Goal: Navigation & Orientation: Go to known website

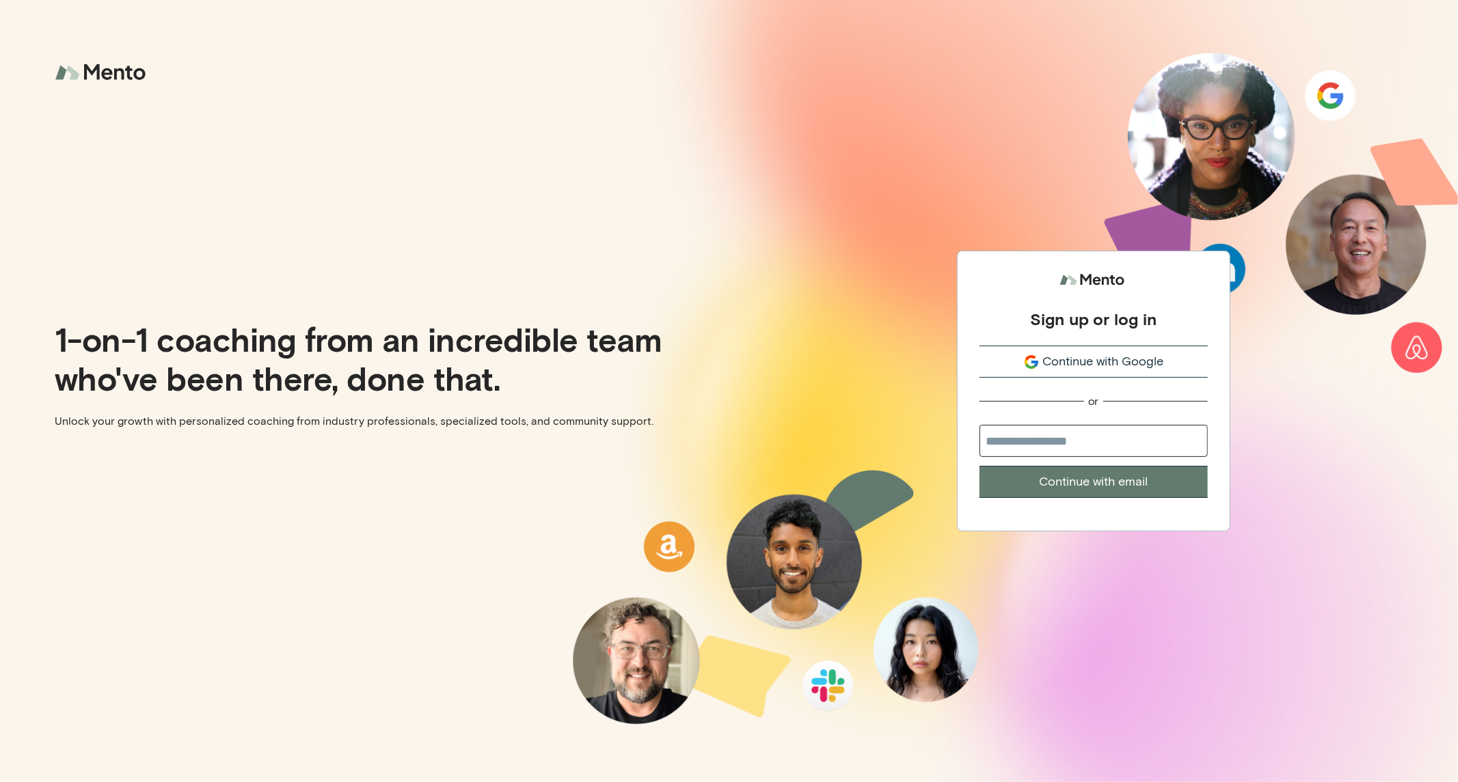
click at [1048, 446] on input "email" at bounding box center [1093, 441] width 228 height 32
type input "**********"
click at [1115, 493] on button "Continue with email" at bounding box center [1093, 482] width 228 height 32
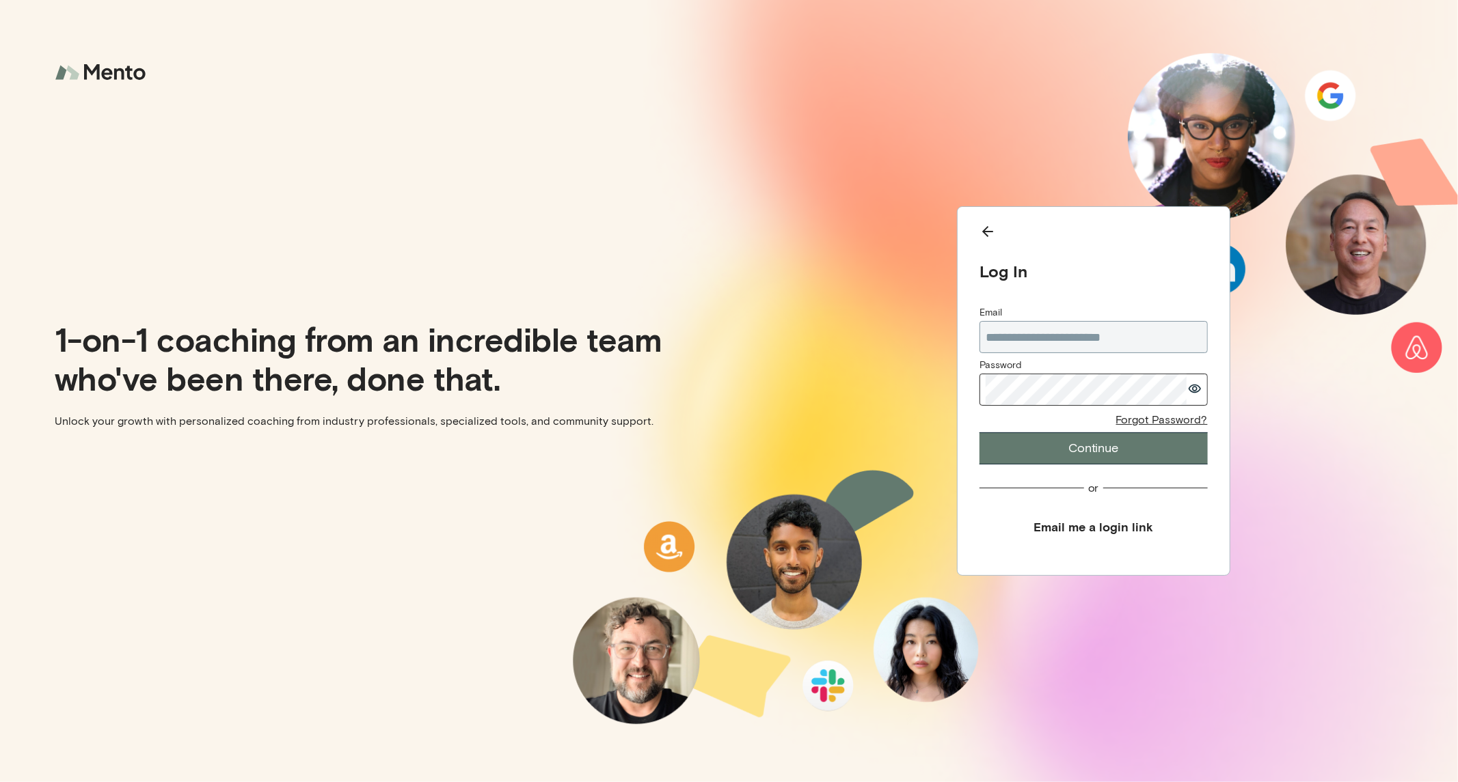
click at [1080, 442] on button "Continue" at bounding box center [1093, 449] width 228 height 32
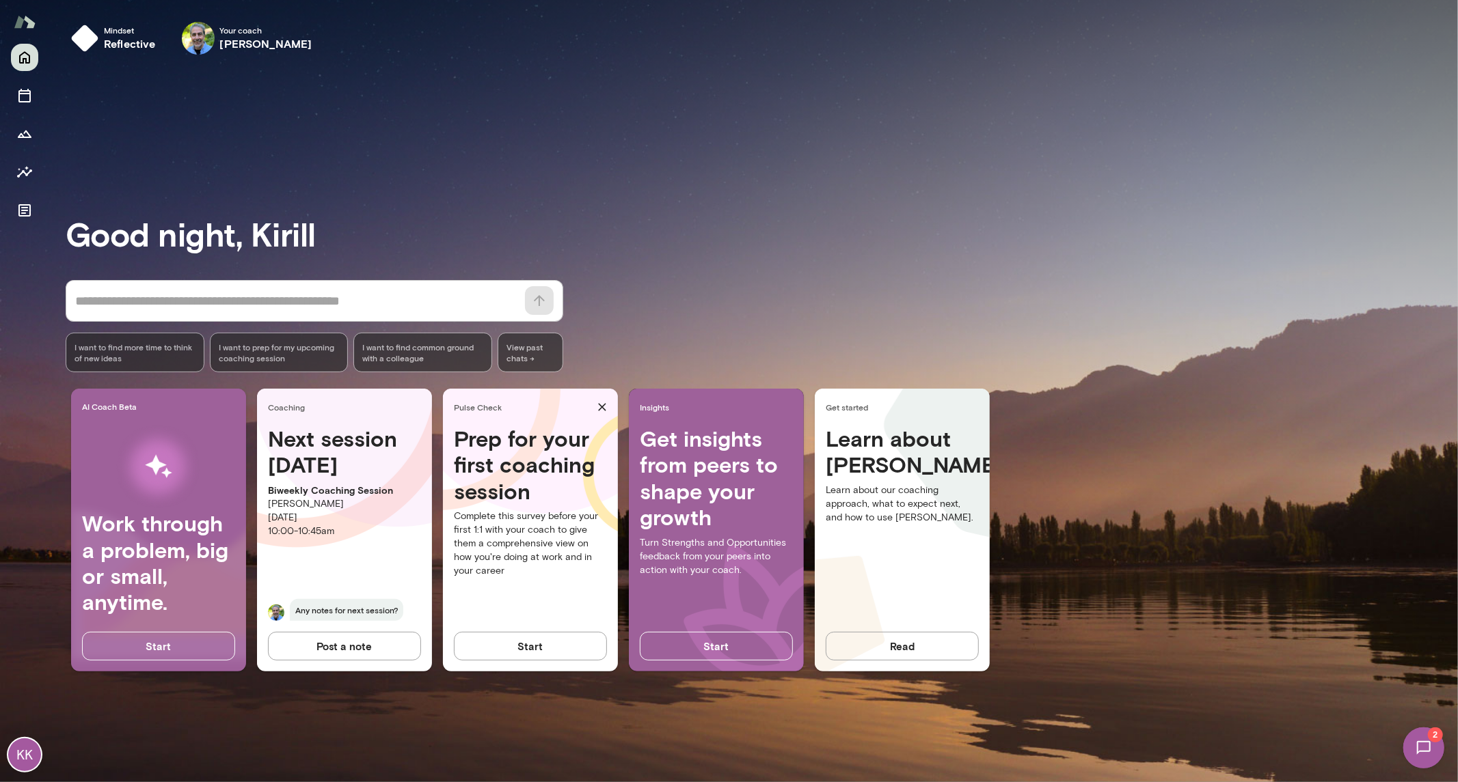
click at [1419, 749] on img at bounding box center [1423, 748] width 56 height 56
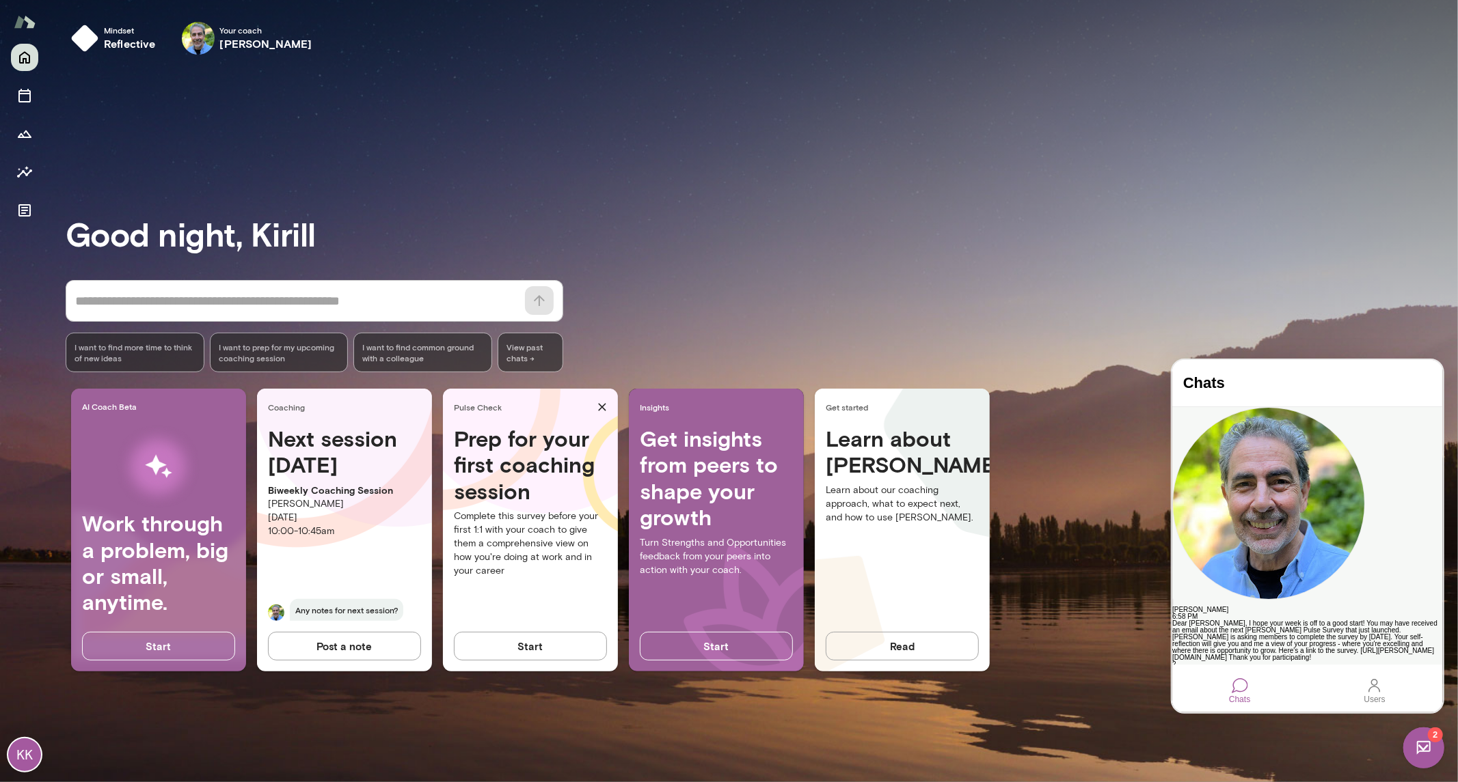
click at [1289, 620] on div "Dear [PERSON_NAME], I hope your week is off to a good start! You may have recei…" at bounding box center [1306, 640] width 270 height 41
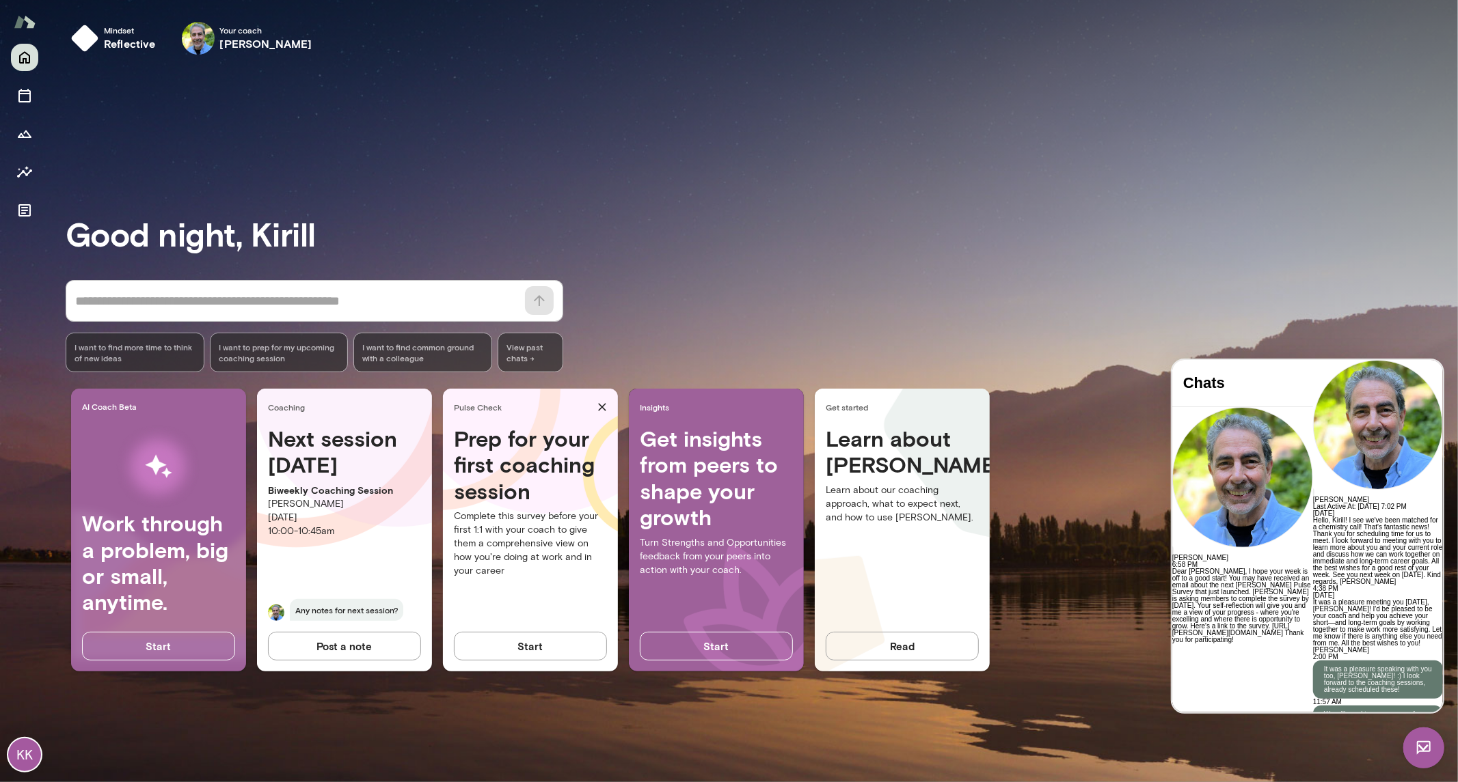
scroll to position [3681, 0]
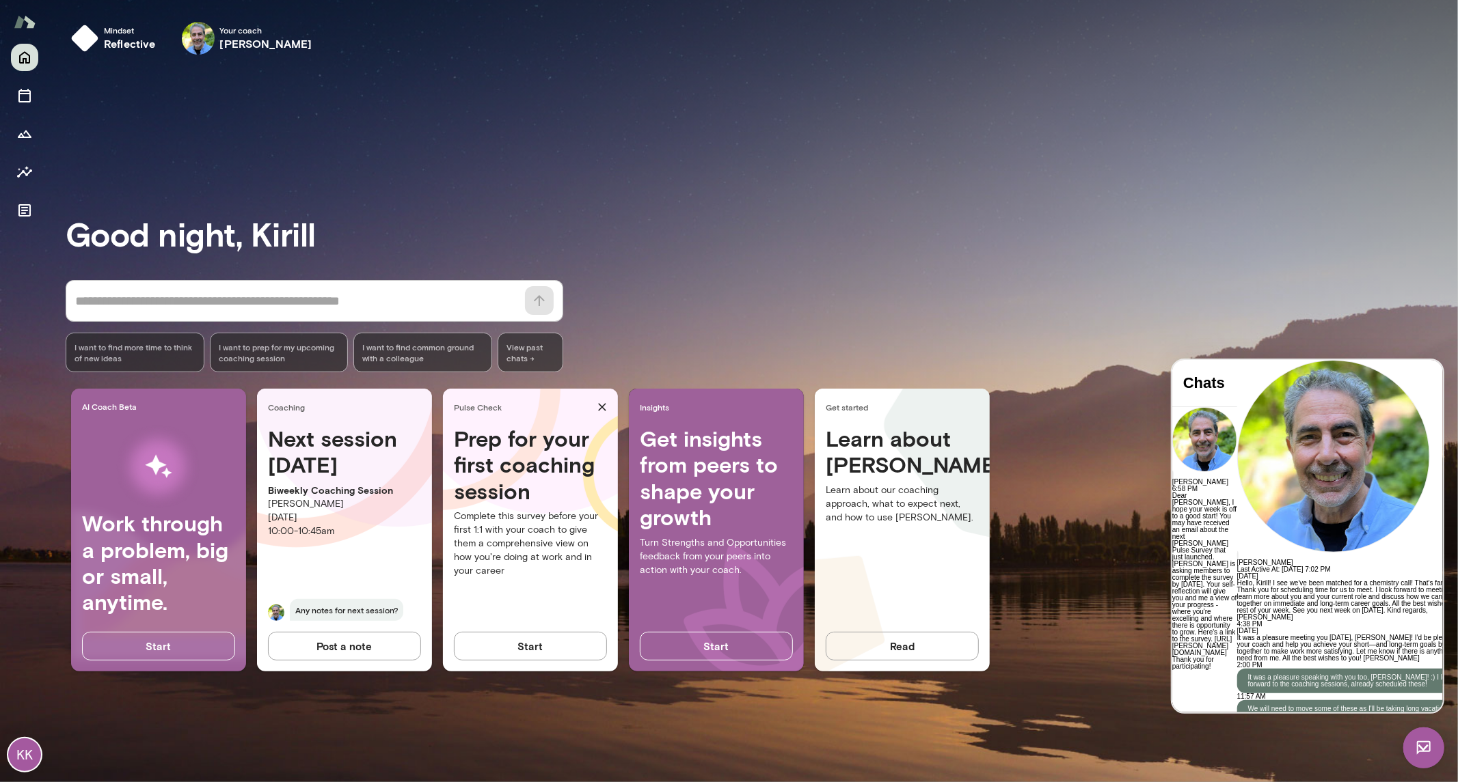
scroll to position [3739, 0]
